Goal: Browse casually: Explore the website without a specific task or goal

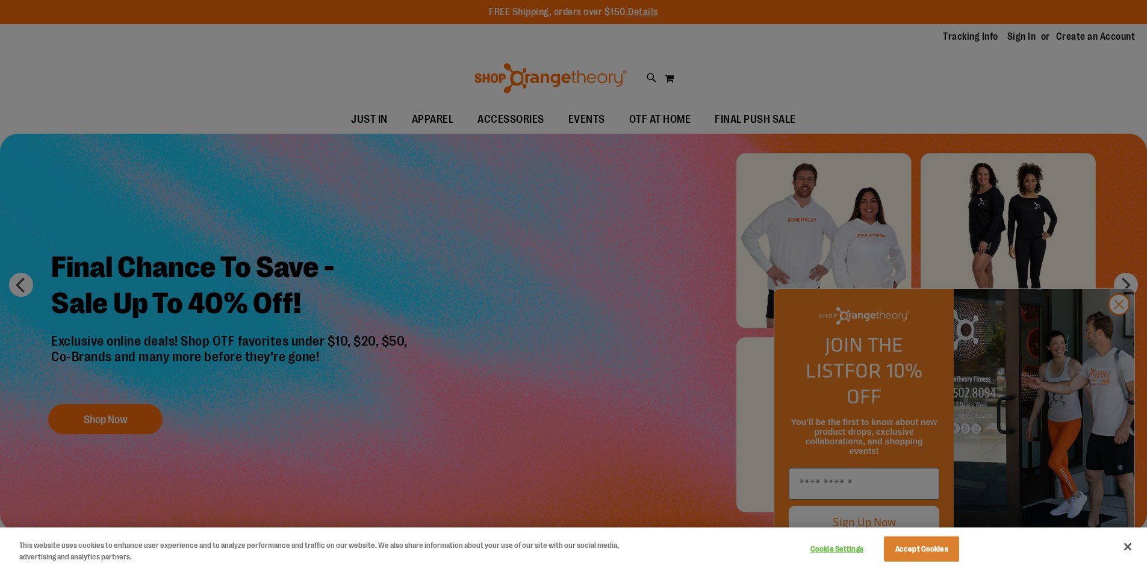
click at [1121, 329] on div at bounding box center [573, 284] width 1147 height 569
click at [1131, 542] on button "Close" at bounding box center [1127, 546] width 26 height 26
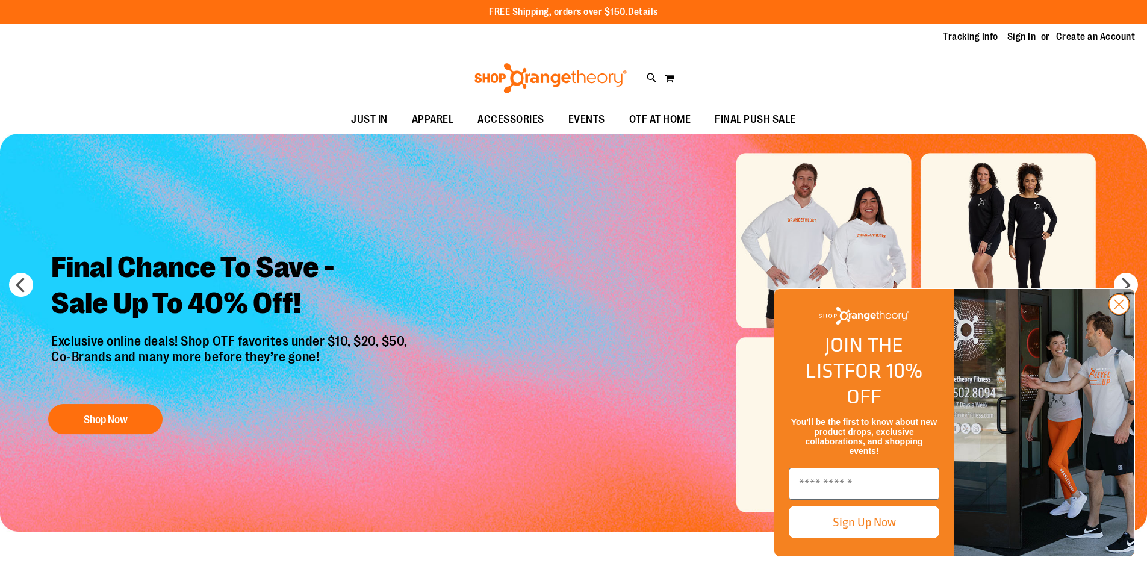
click at [1116, 314] on circle "Close dialog" at bounding box center [1119, 304] width 20 height 20
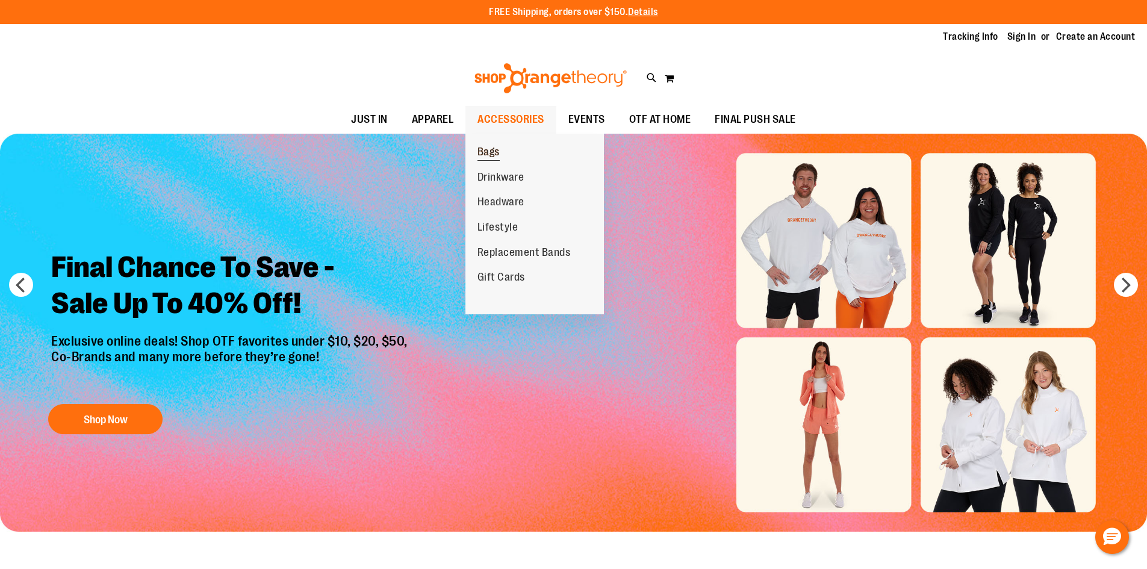
click at [494, 153] on span "Bags" at bounding box center [488, 153] width 22 height 15
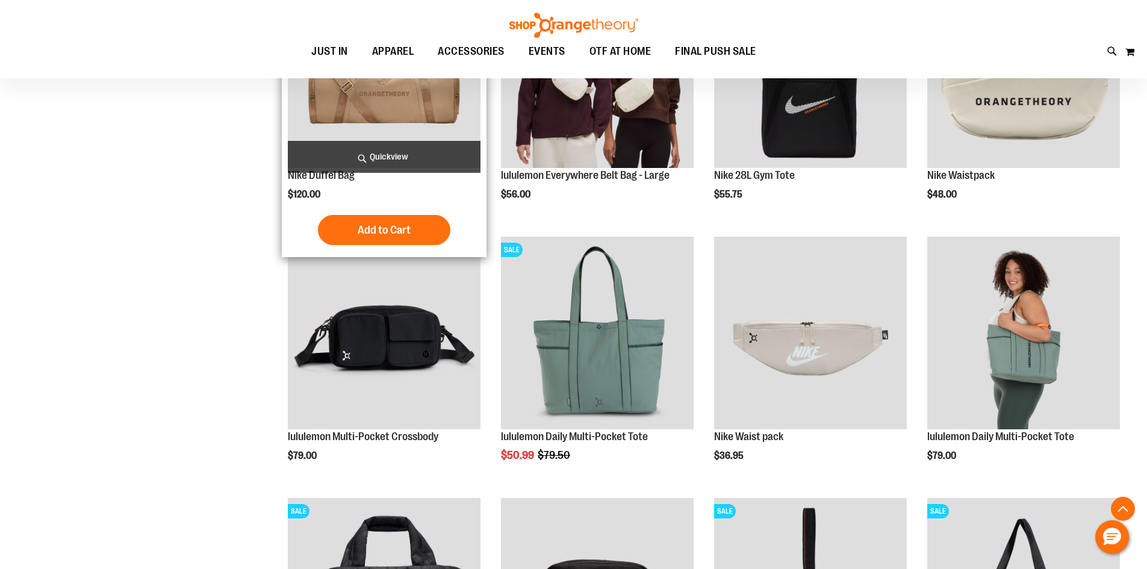
scroll to position [300, 0]
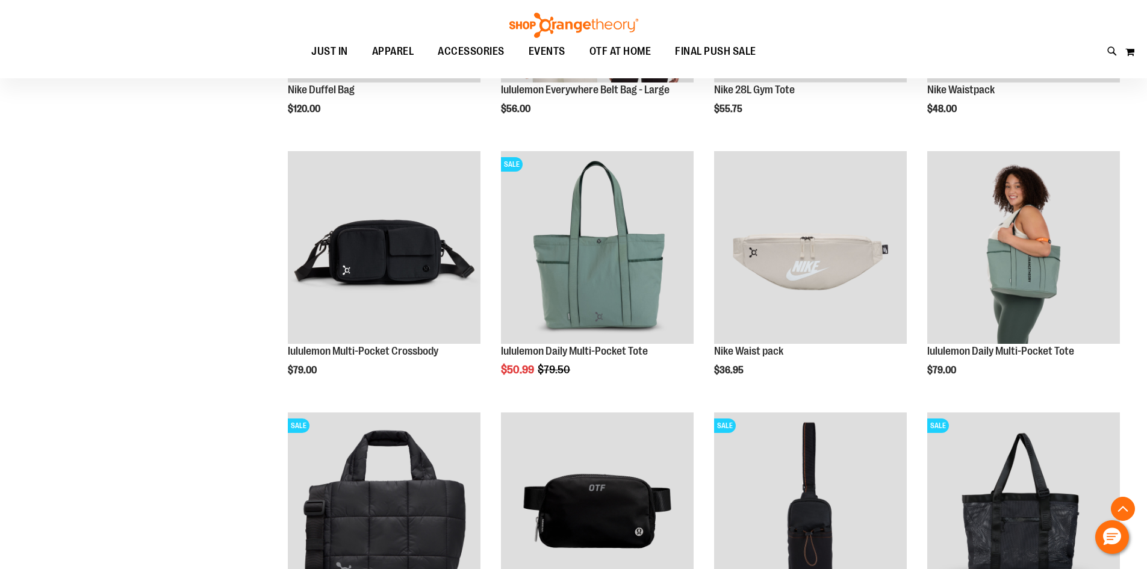
scroll to position [601, 0]
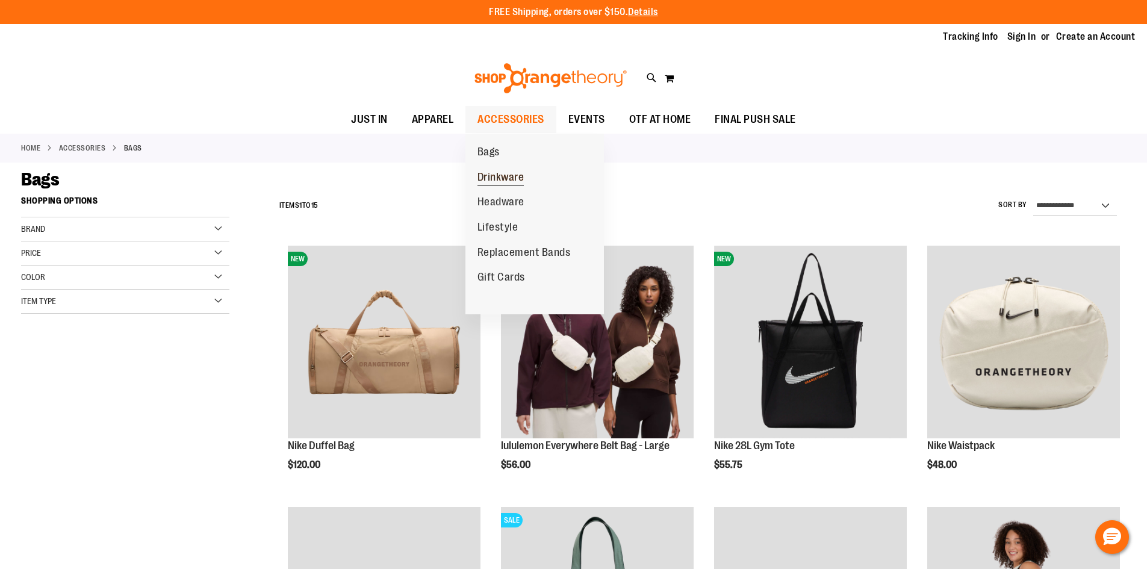
click at [513, 175] on span "Drinkware" at bounding box center [500, 178] width 47 height 15
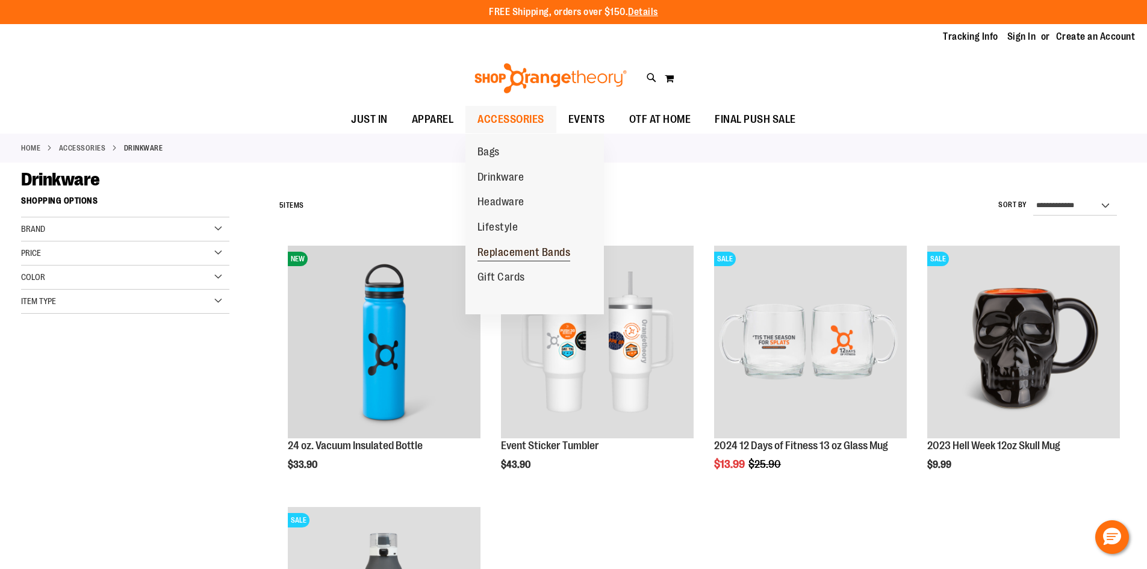
click at [509, 253] on span "Replacement Bands" at bounding box center [523, 253] width 93 height 15
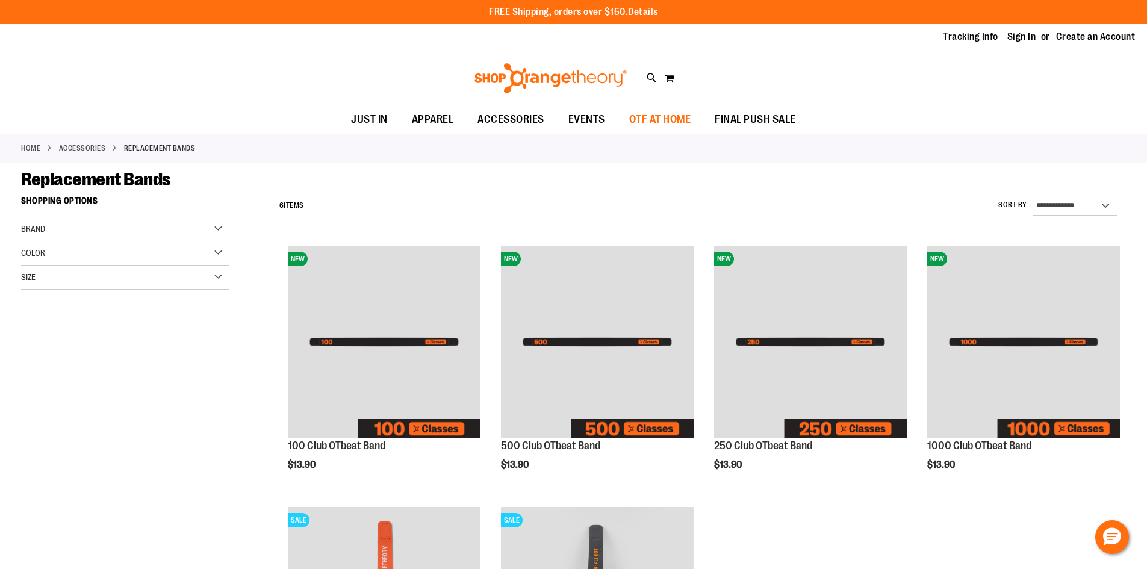
click at [647, 119] on span "OTF AT HOME" at bounding box center [660, 119] width 62 height 27
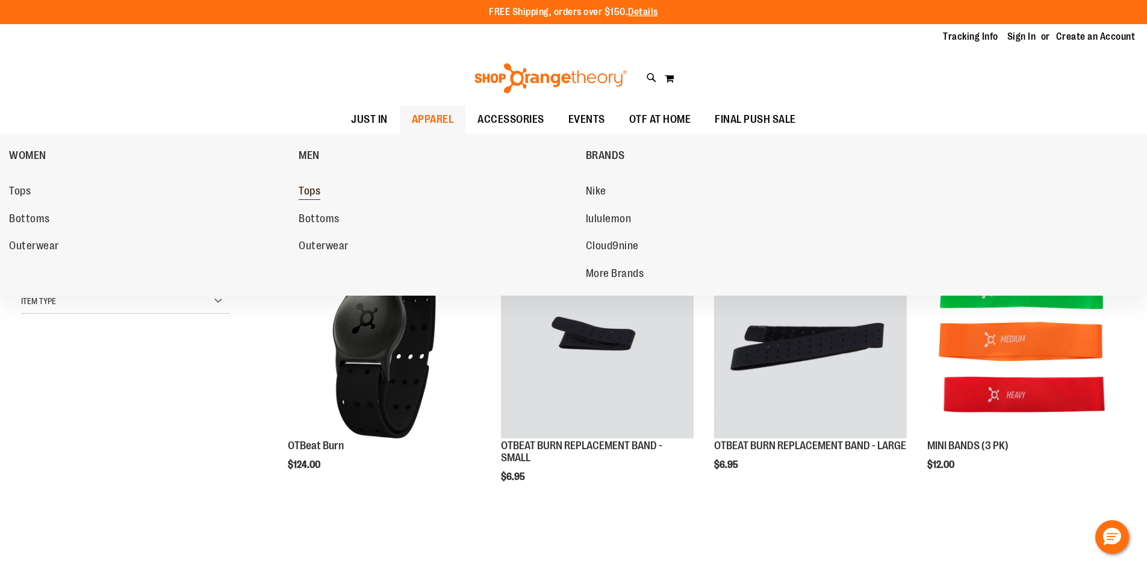
click at [317, 187] on span "Tops" at bounding box center [310, 192] width 22 height 15
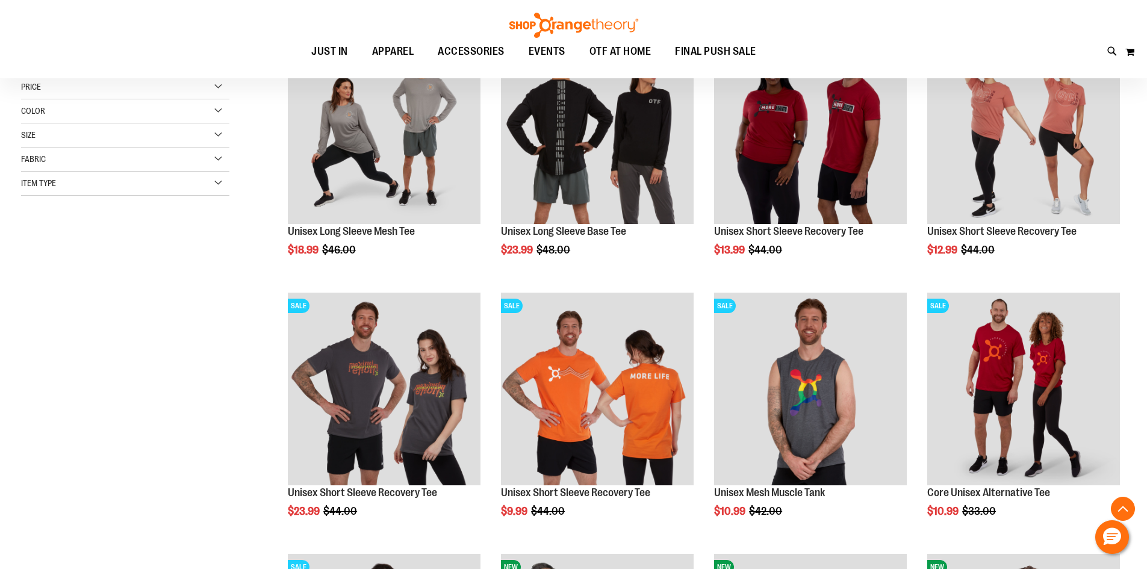
scroll to position [240, 0]
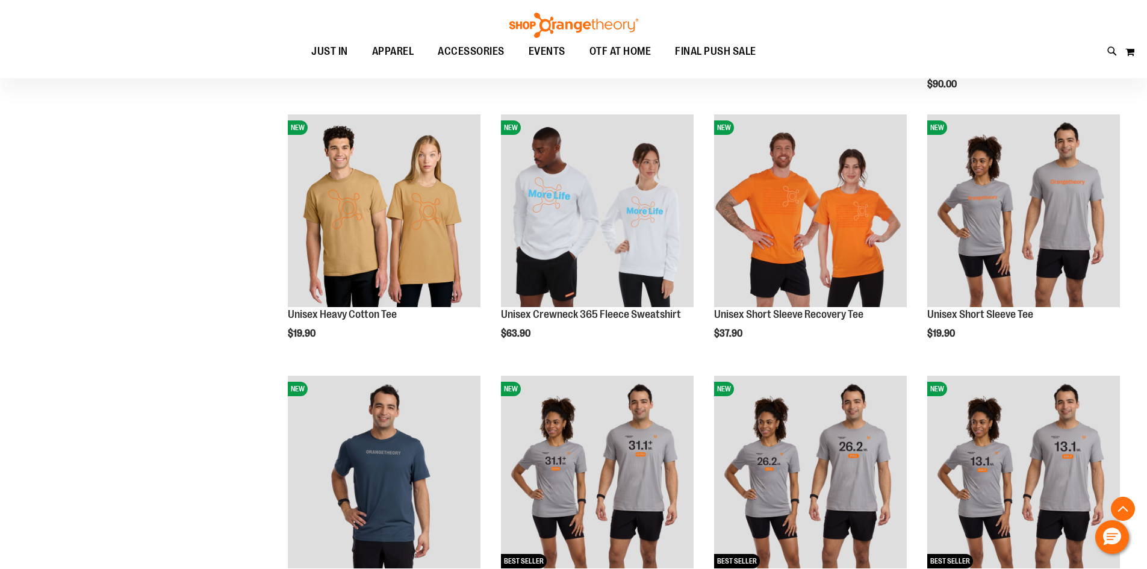
scroll to position [1023, 0]
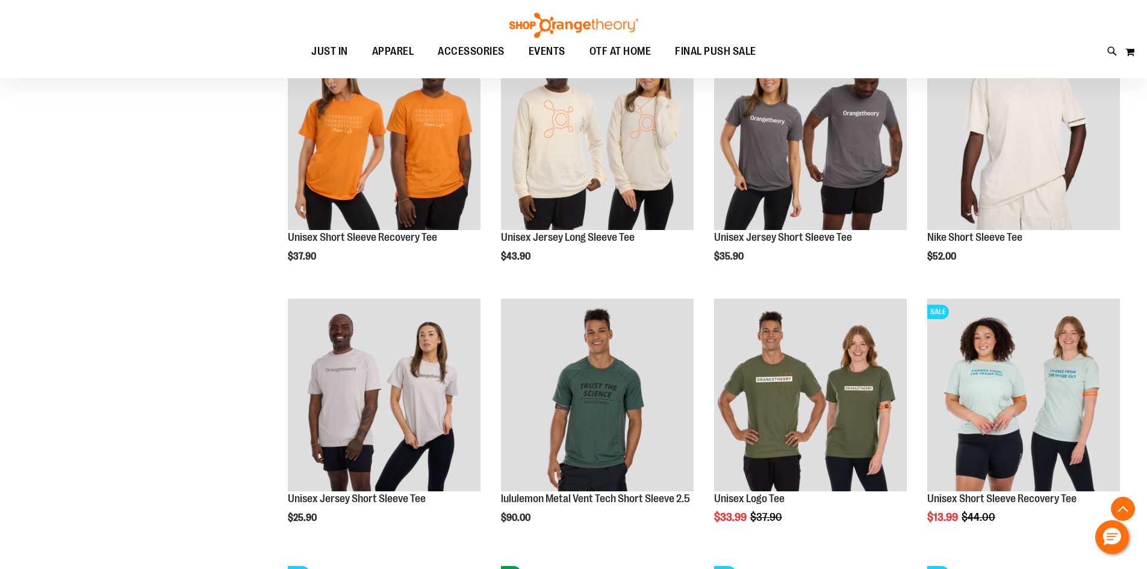
scroll to position [1320, 0]
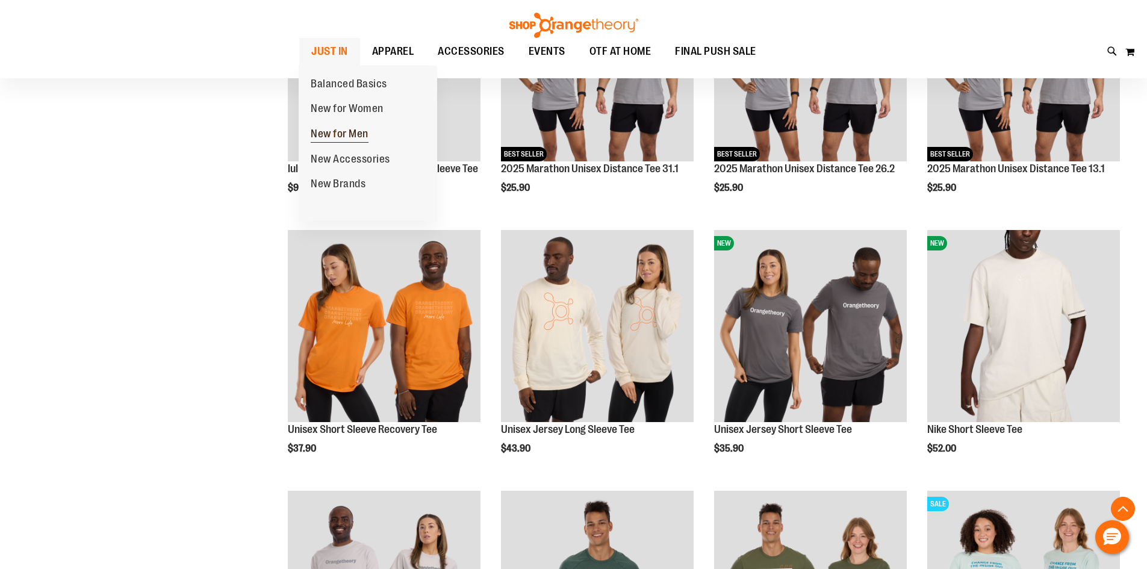
click at [330, 138] on span "New for Men" at bounding box center [340, 135] width 58 height 15
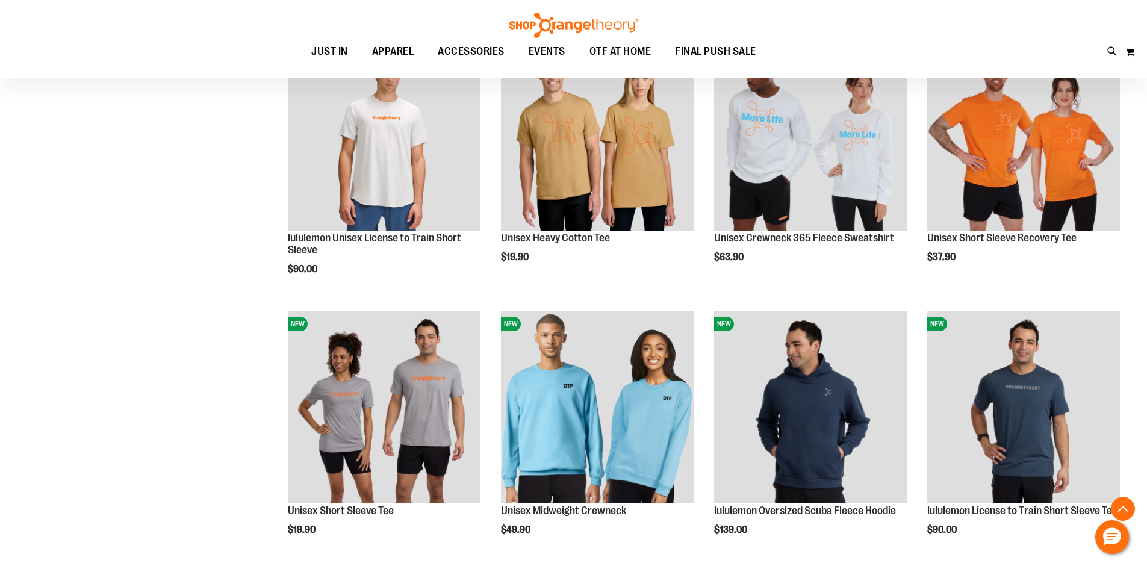
scroll to position [481, 0]
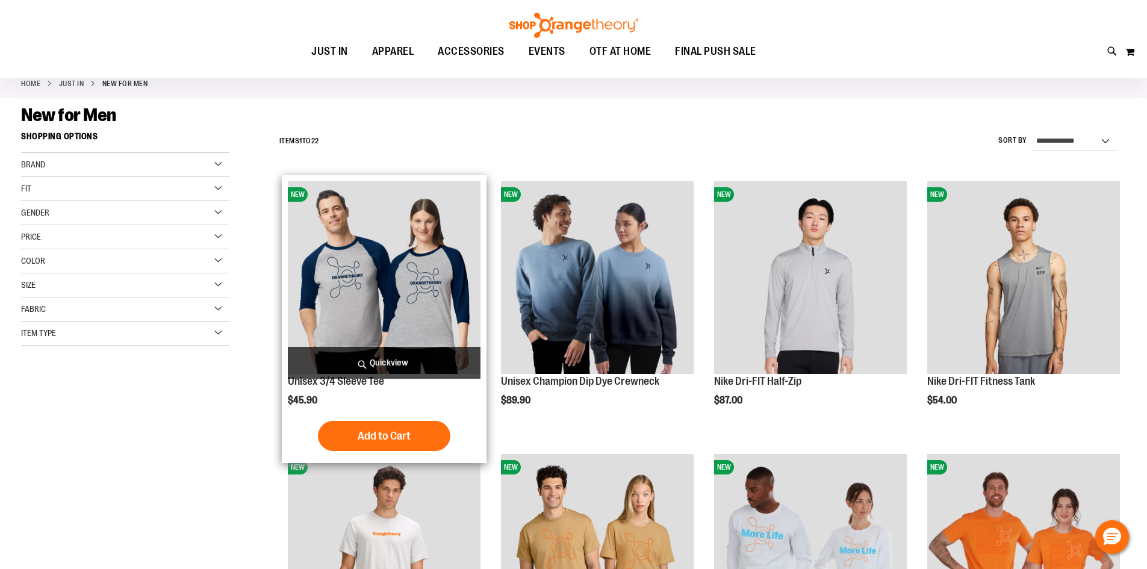
scroll to position [60, 0]
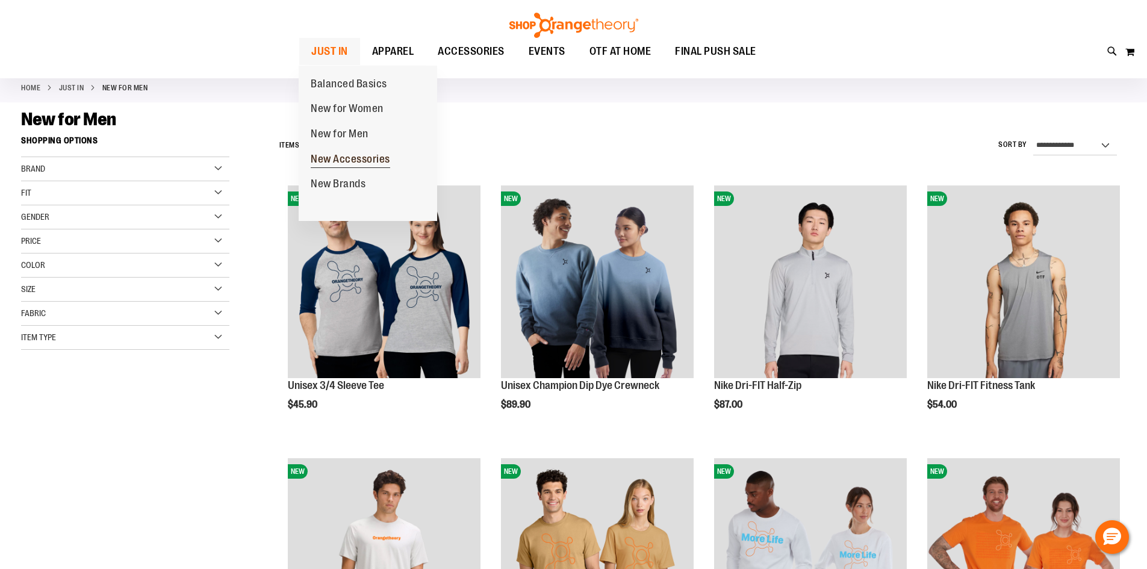
click at [343, 157] on span "New Accessories" at bounding box center [350, 160] width 79 height 15
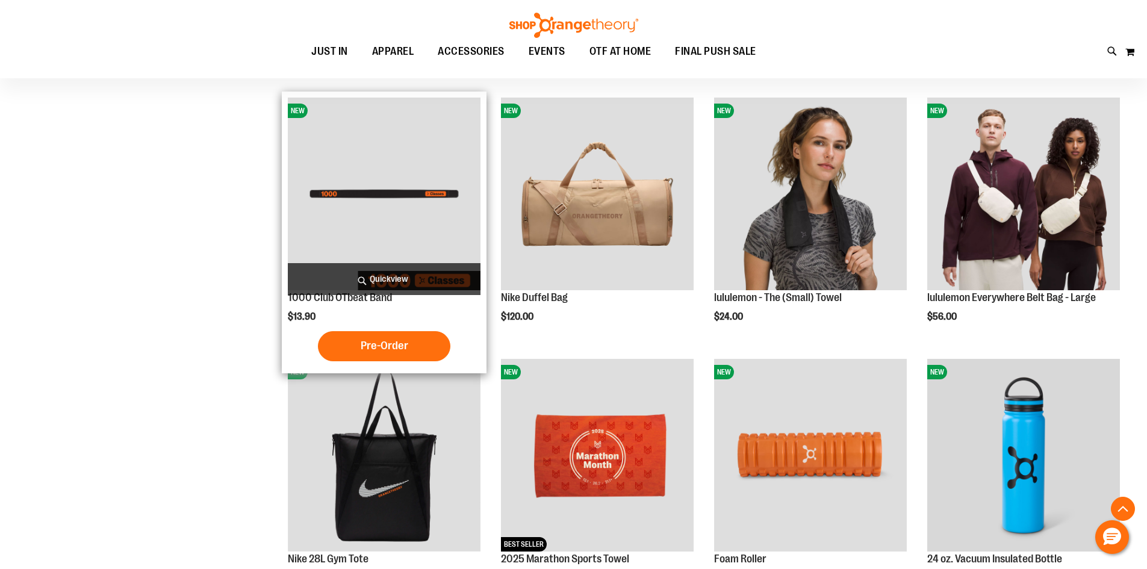
scroll to position [421, 0]
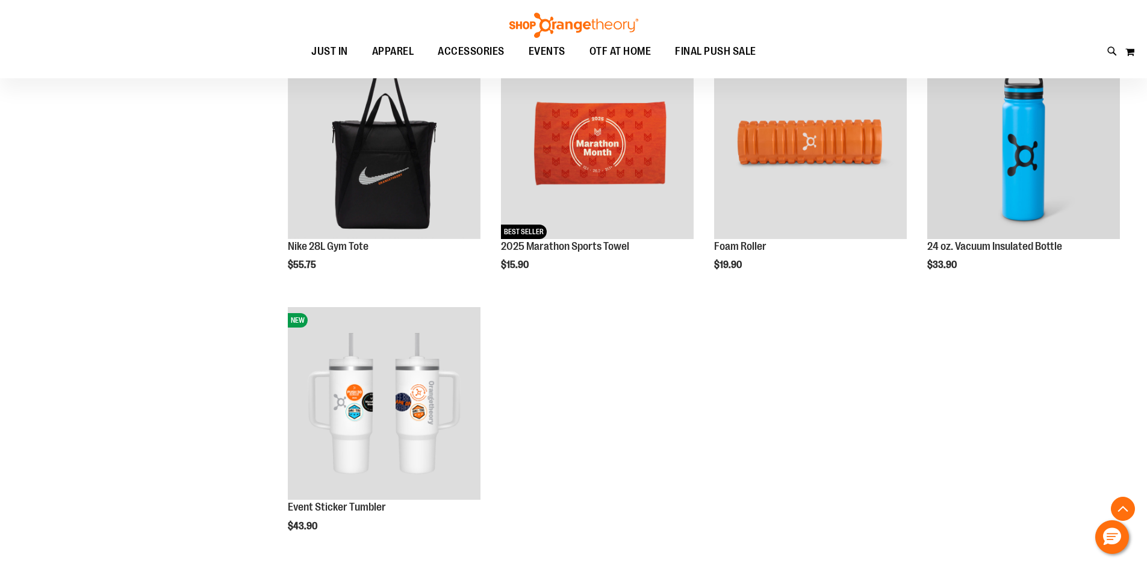
scroll to position [722, 0]
